Goal: Check status

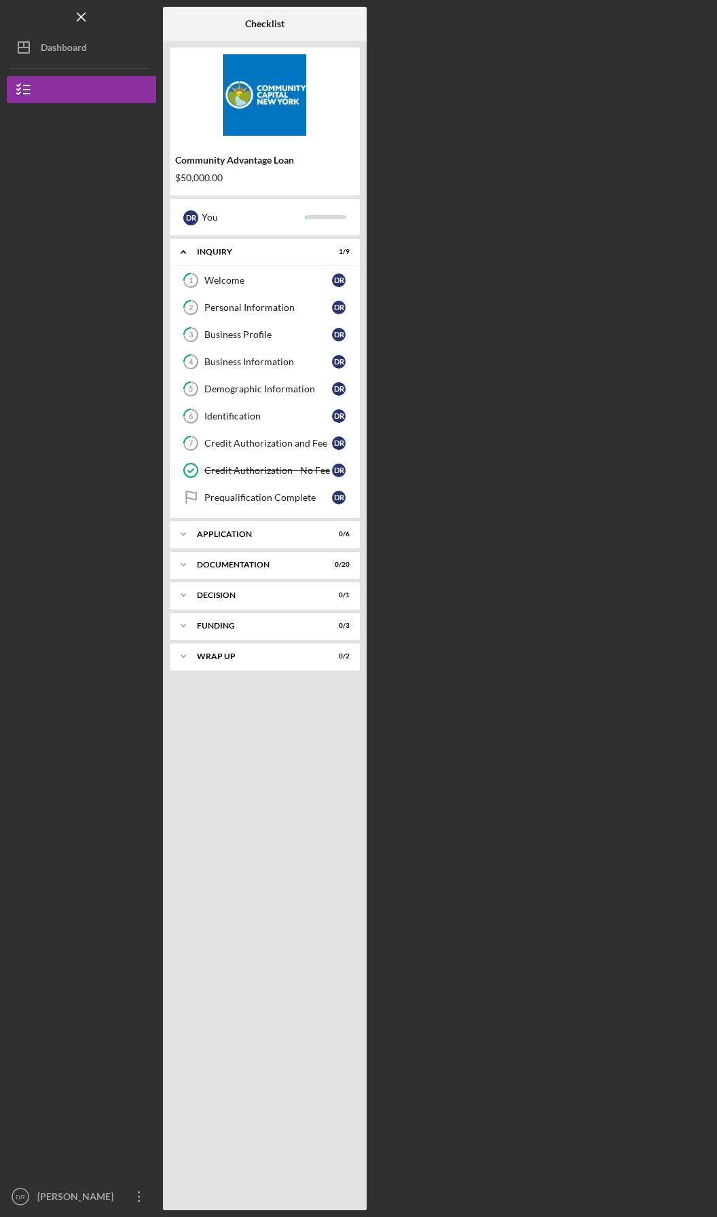
click at [48, 40] on div "Dashboard" at bounding box center [64, 49] width 46 height 31
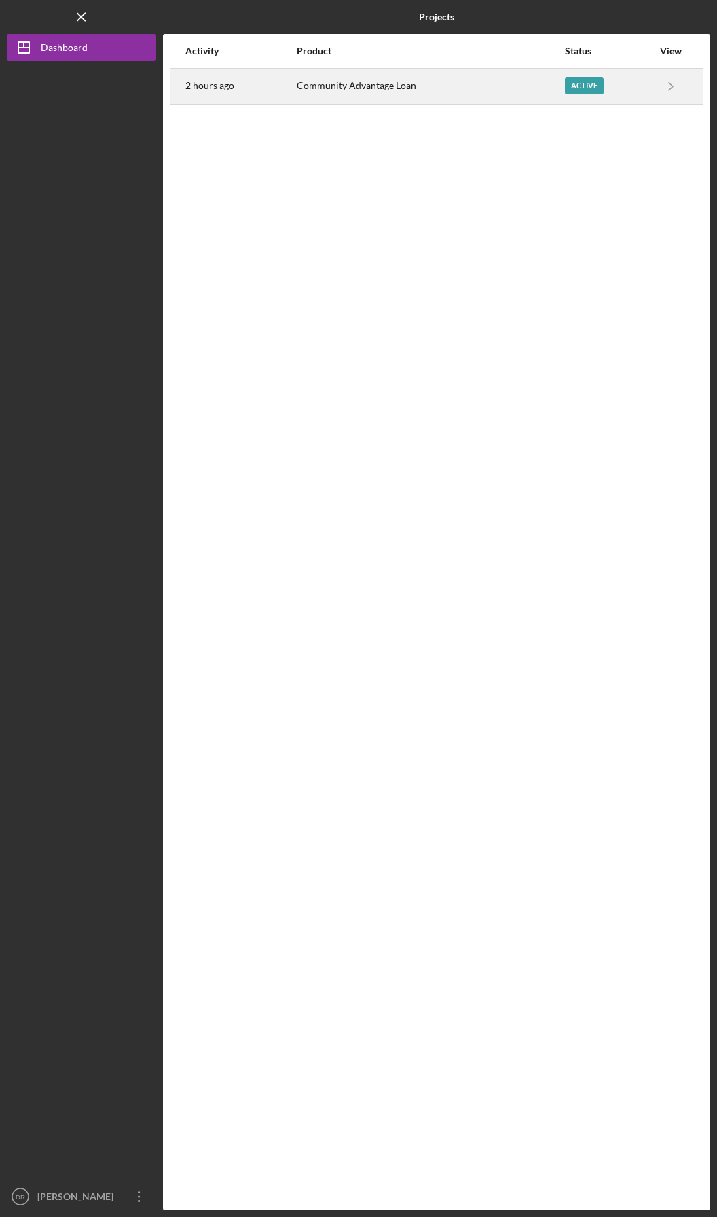
click at [595, 86] on div "Active" at bounding box center [584, 85] width 39 height 17
